Goal: Participate in discussion: Engage in conversation with other users on a specific topic

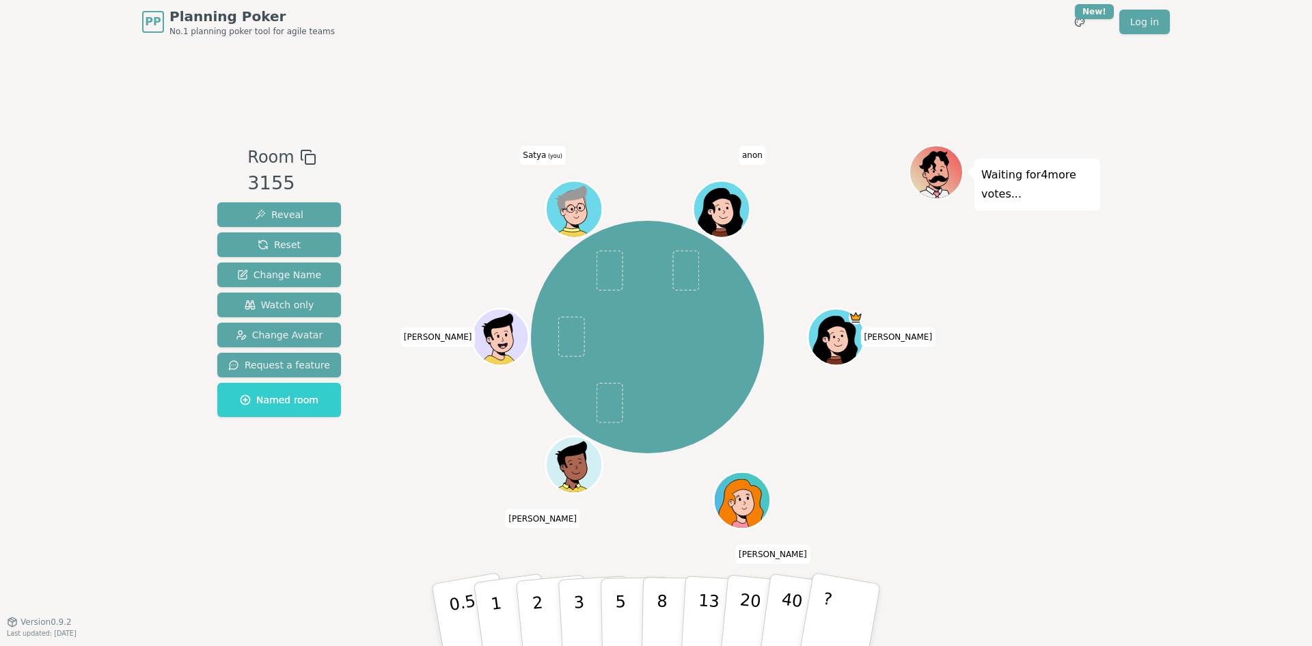
click at [751, 155] on span "anon" at bounding box center [752, 155] width 27 height 19
click at [1003, 411] on div "Waiting for 4 more votes..." at bounding box center [1004, 333] width 191 height 376
click at [574, 607] on p "3" at bounding box center [580, 616] width 15 height 74
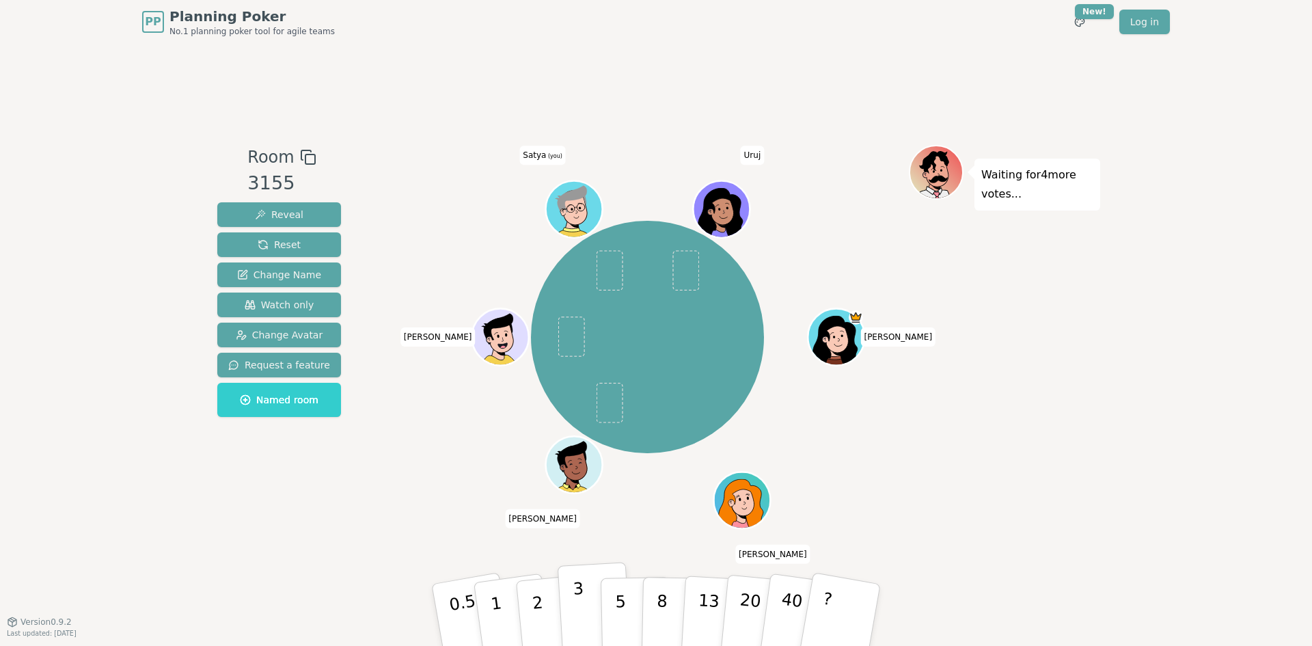
click at [583, 589] on button "3" at bounding box center [594, 615] width 74 height 107
click at [508, 605] on button "1" at bounding box center [511, 615] width 81 height 111
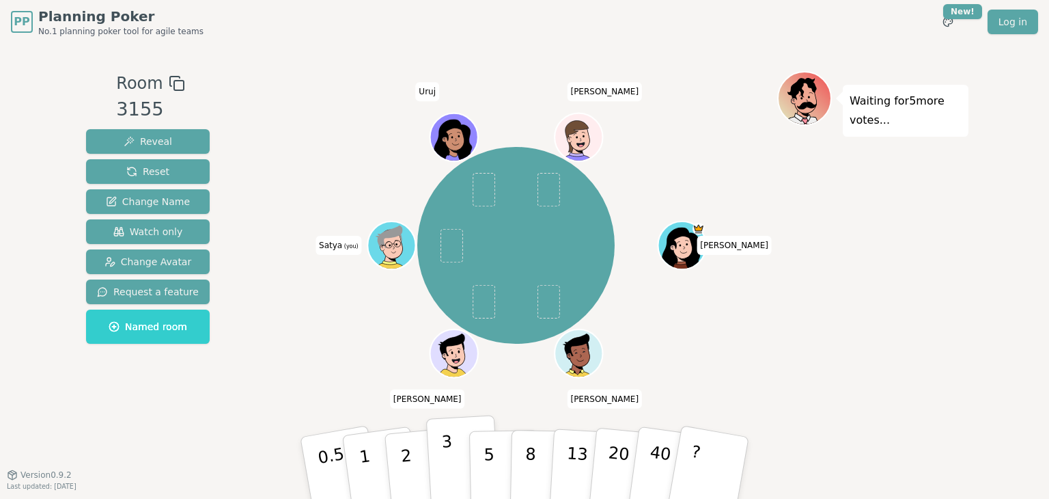
click at [440, 449] on button "3" at bounding box center [463, 468] width 74 height 107
click at [480, 464] on button "5" at bounding box center [504, 468] width 70 height 104
click at [454, 472] on button "3" at bounding box center [463, 468] width 74 height 107
click at [484, 471] on button "5" at bounding box center [504, 468] width 70 height 104
click at [450, 465] on p "3" at bounding box center [448, 469] width 15 height 74
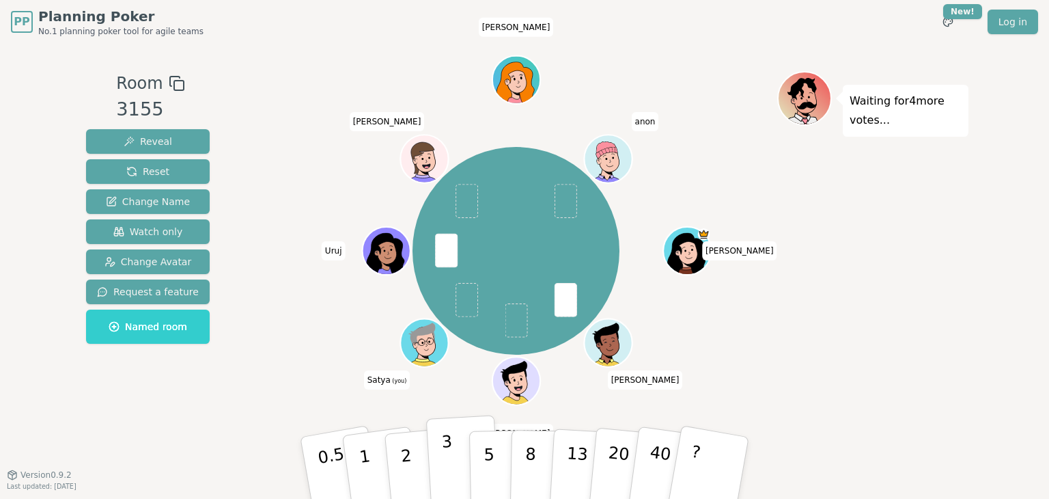
click at [445, 456] on p "3" at bounding box center [448, 469] width 15 height 74
